Goal: Task Accomplishment & Management: Manage account settings

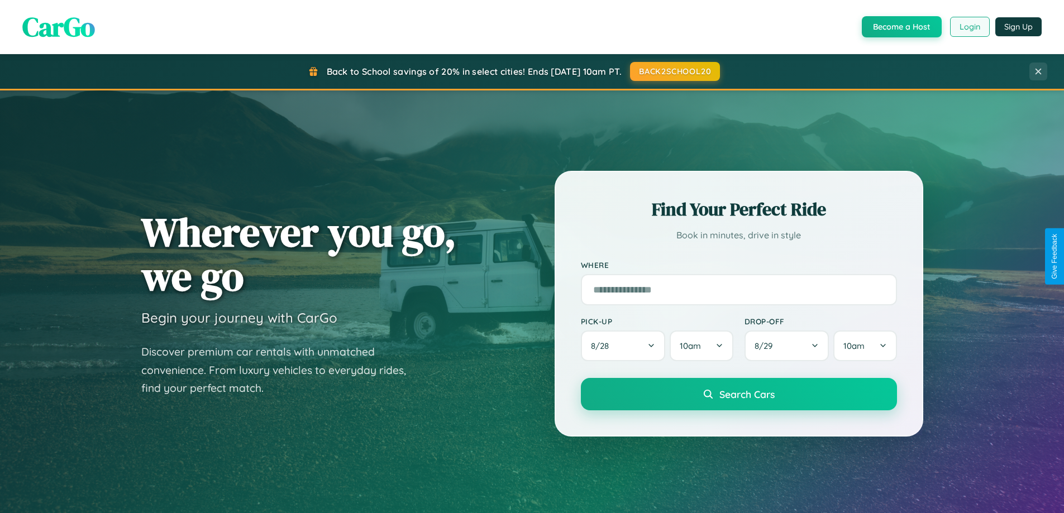
click at [969, 27] on button "Login" at bounding box center [970, 27] width 40 height 20
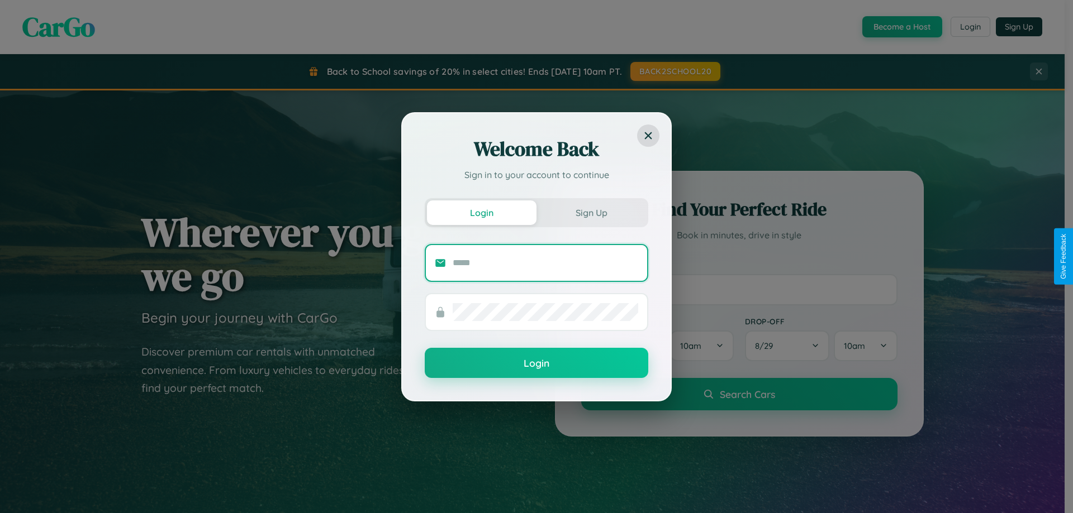
click at [545, 263] on input "text" at bounding box center [545, 263] width 185 height 18
type input "**********"
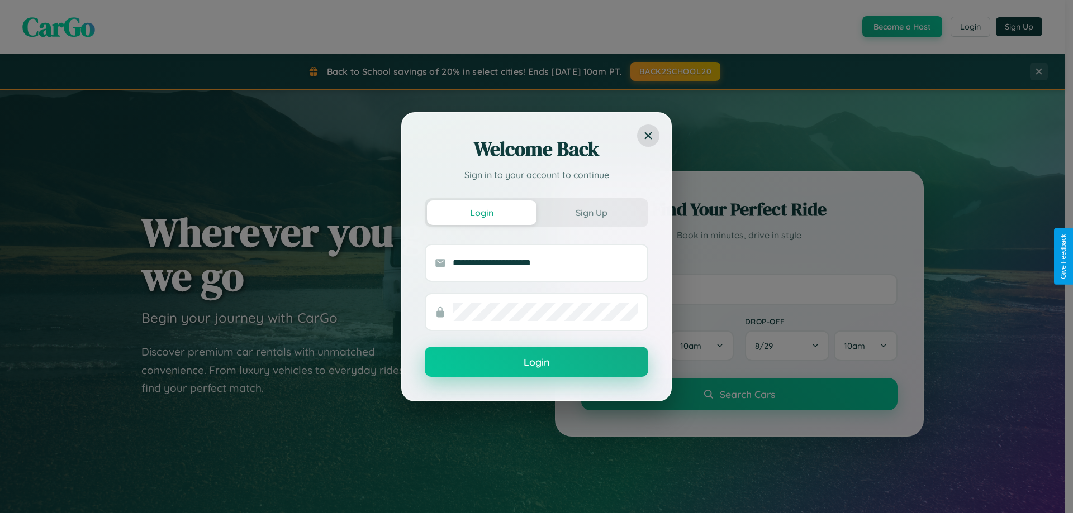
click at [536, 363] on button "Login" at bounding box center [536, 362] width 223 height 30
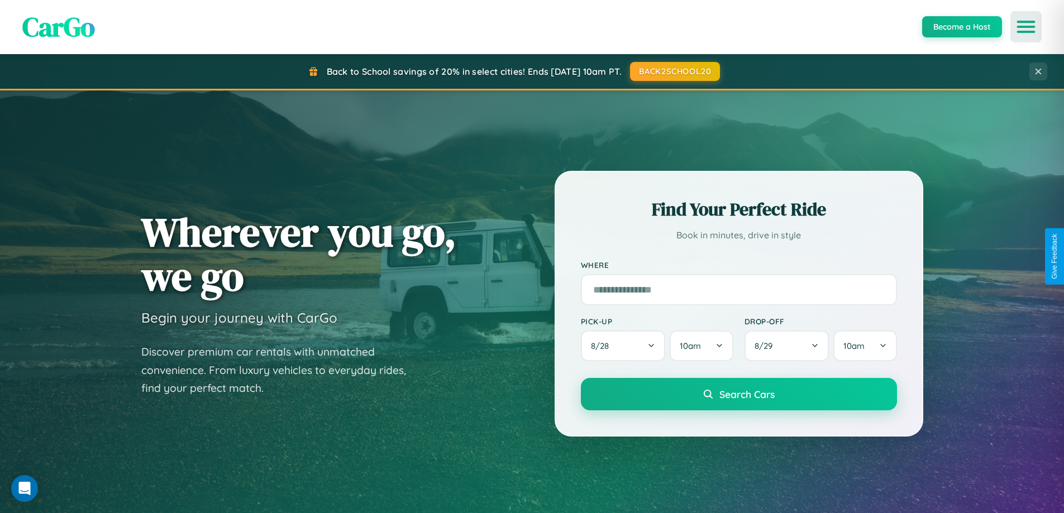
click at [1026, 27] on icon "Open menu" at bounding box center [1027, 27] width 16 height 10
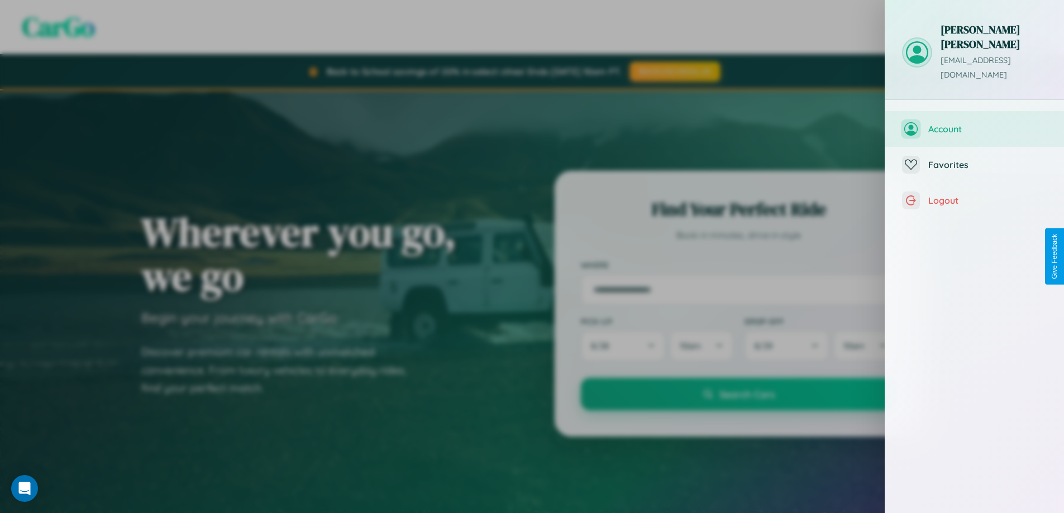
click at [975, 123] on span "Account" at bounding box center [988, 128] width 119 height 11
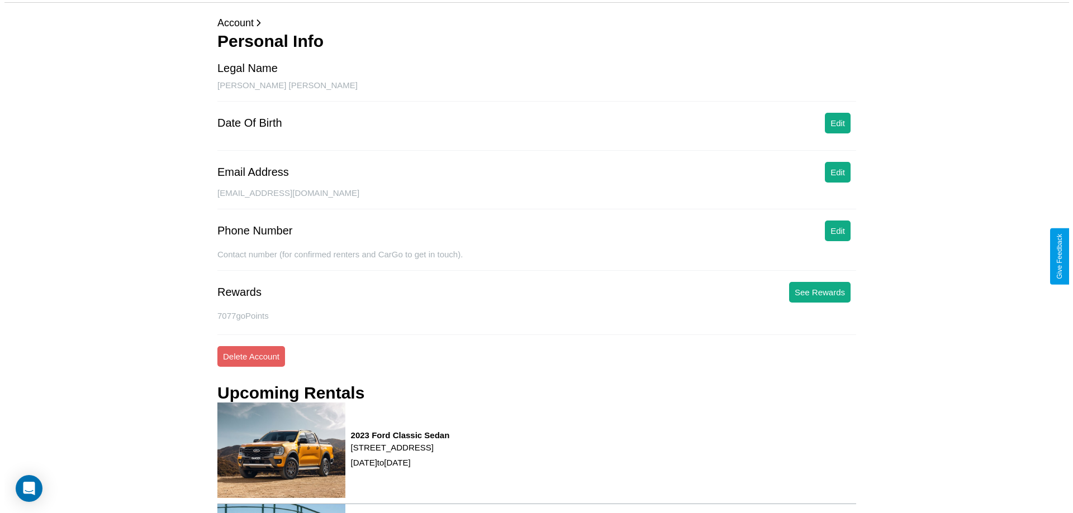
scroll to position [142, 0]
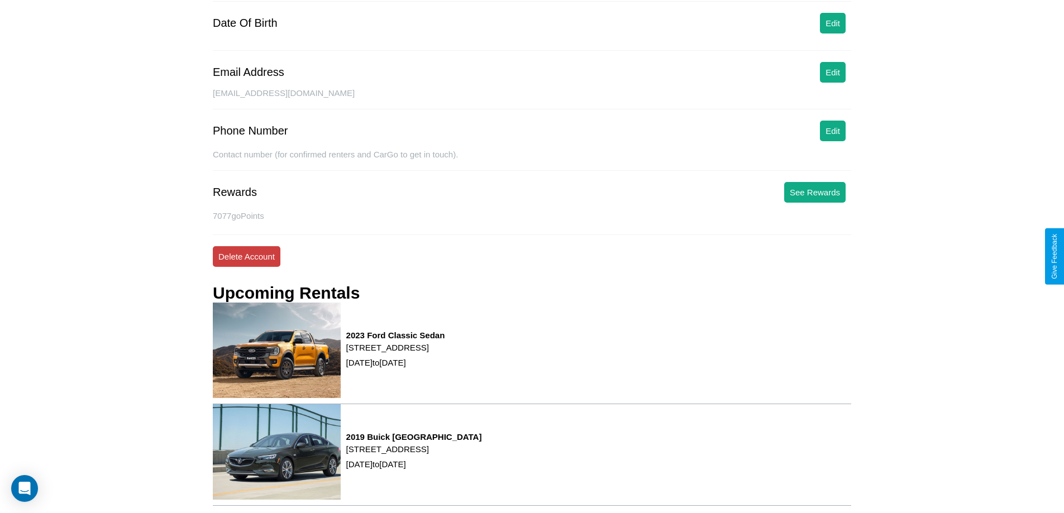
click at [246, 256] on button "Delete Account" at bounding box center [247, 256] width 68 height 21
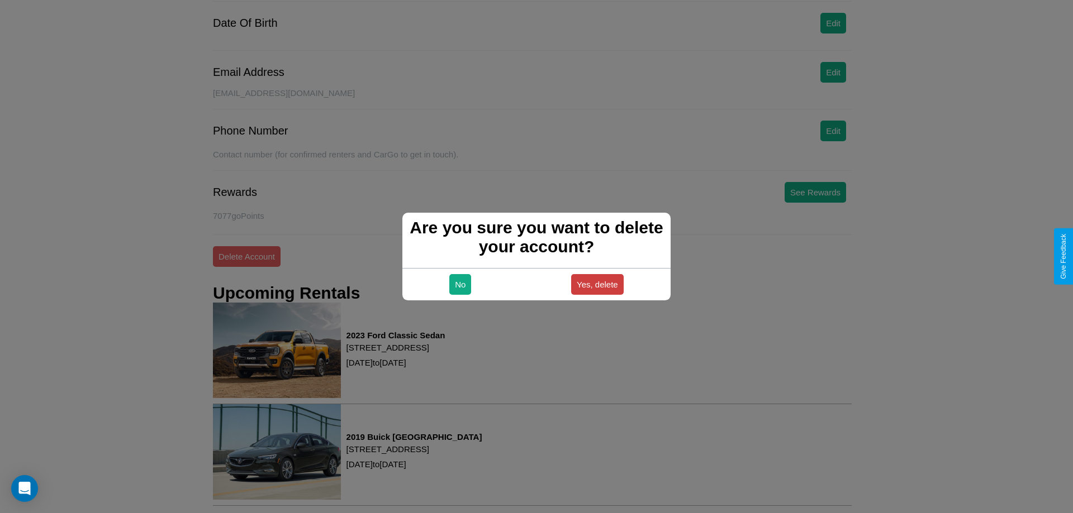
click at [597, 284] on button "Yes, delete" at bounding box center [597, 284] width 53 height 21
